Goal: Navigation & Orientation: Go to known website

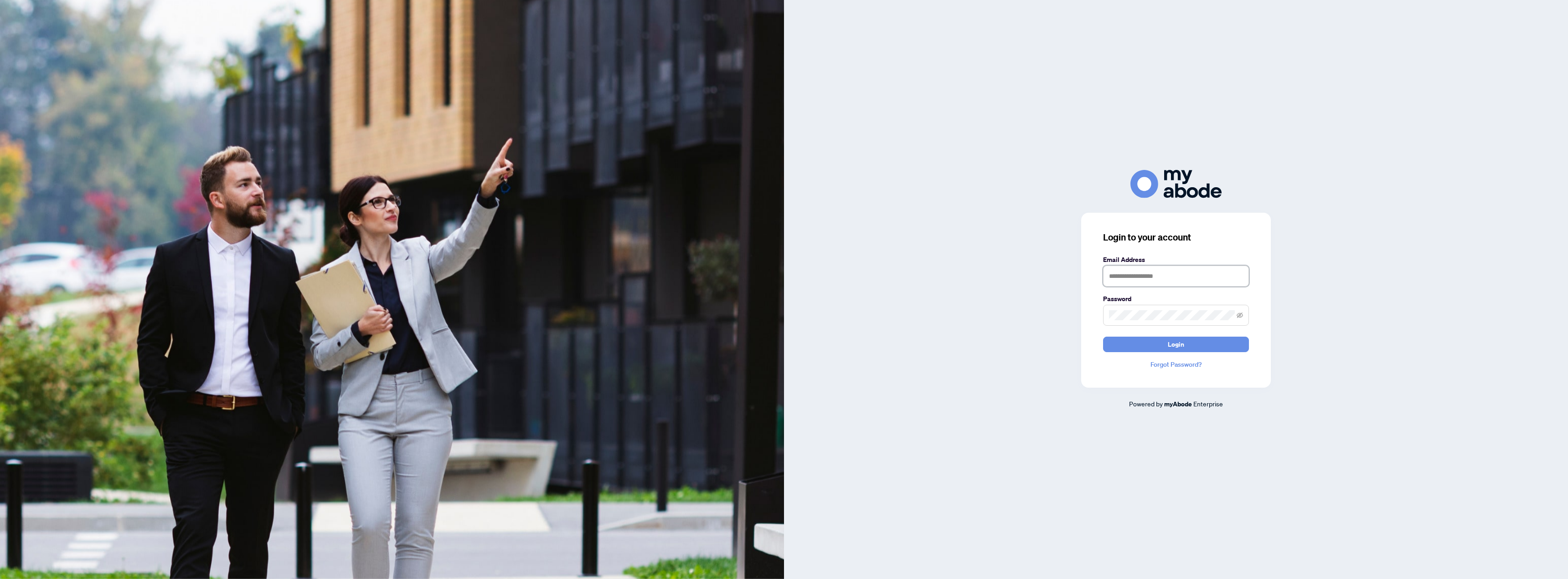
type input "**********"
click at [1182, 342] on span "Login" at bounding box center [1176, 344] width 16 height 15
